Goal: Check status: Check status

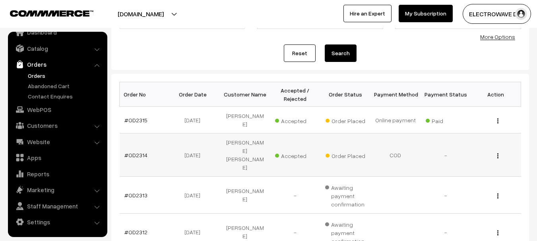
scroll to position [80, 0]
click at [142, 152] on link "#OD2314" at bounding box center [135, 155] width 23 height 7
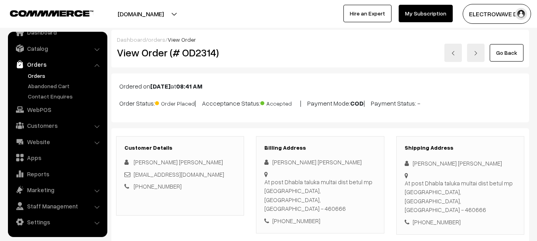
click at [461, 57] on link at bounding box center [453, 53] width 17 height 18
